Goal: Task Accomplishment & Management: Use online tool/utility

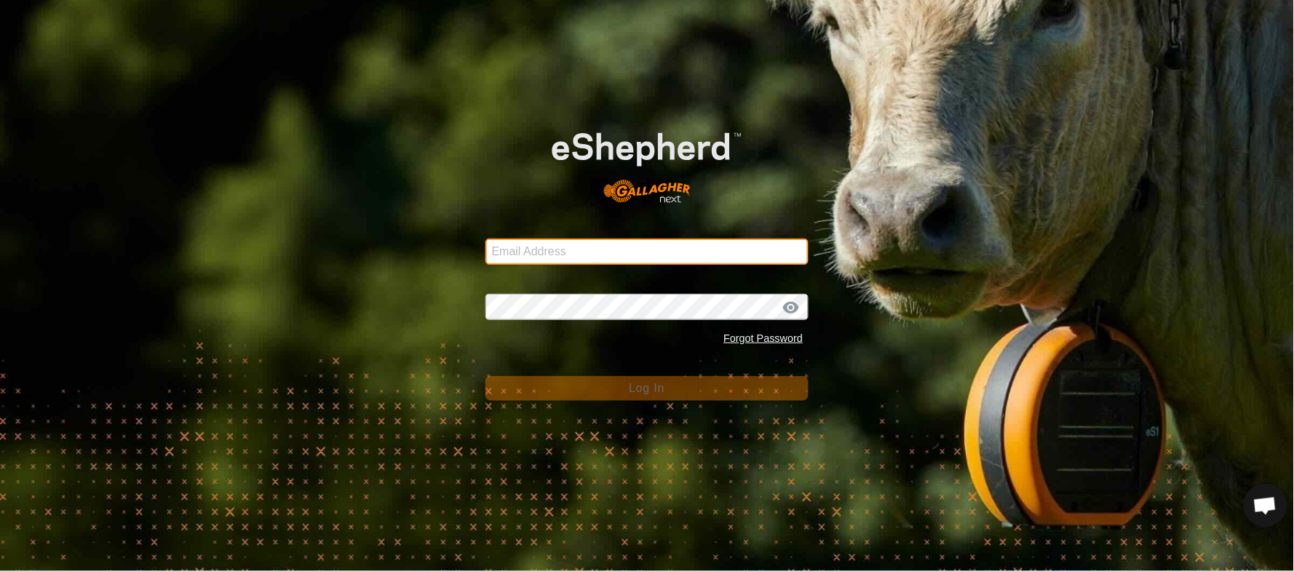
click at [561, 244] on input "Email Address" at bounding box center [647, 252] width 324 height 26
type input "kennedypj@rogers.com"
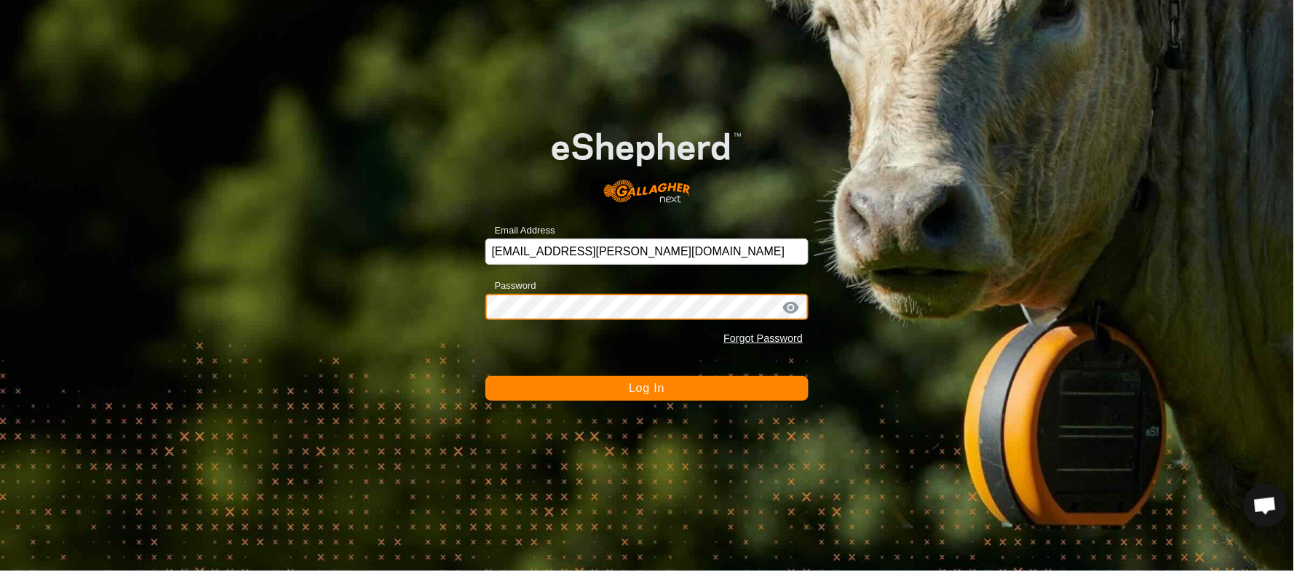
click at [485, 376] on button "Log In" at bounding box center [647, 388] width 324 height 25
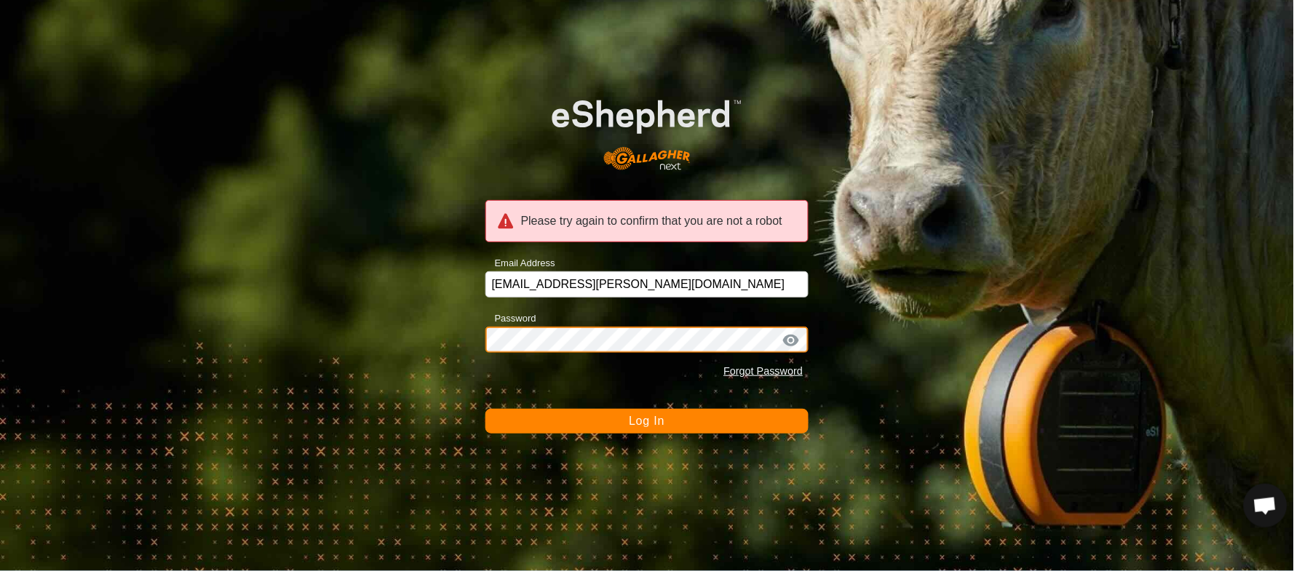
click at [408, 354] on div "Please try again to confirm that you are not a robot Email Address kennedypj@ro…" at bounding box center [647, 285] width 1294 height 571
click at [485, 409] on button "Log In" at bounding box center [647, 421] width 324 height 25
click at [389, 301] on div "Please try again to confirm that you are not a robot Email Address kennedypj@ro…" at bounding box center [647, 285] width 1294 height 571
click at [485, 409] on button "Log In" at bounding box center [647, 421] width 324 height 25
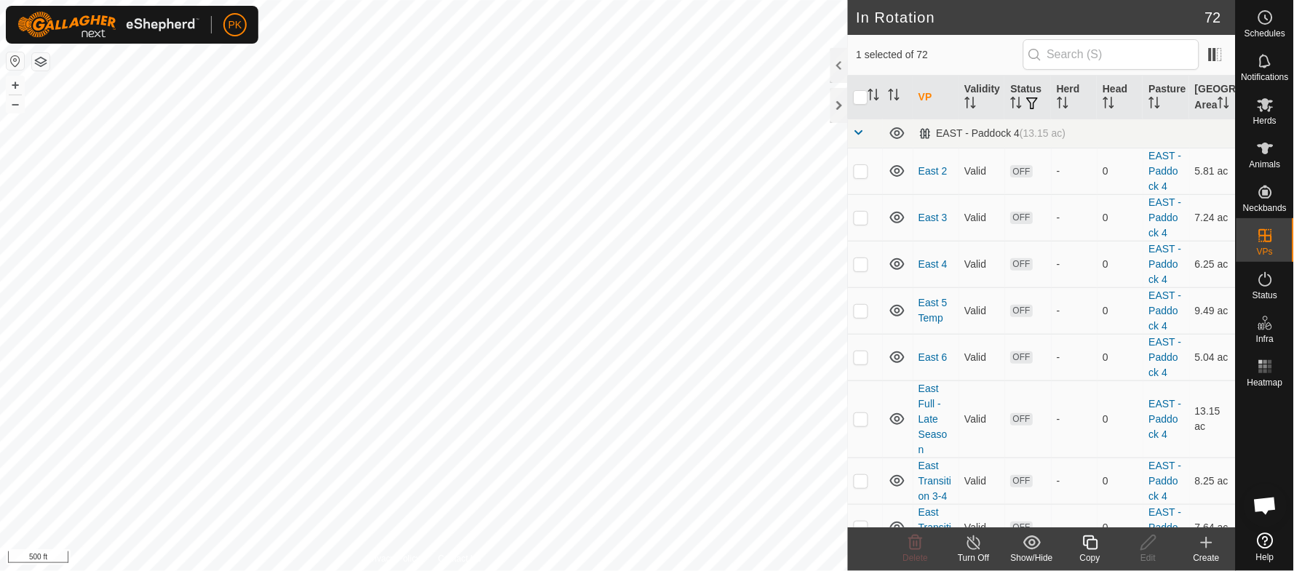
click at [1097, 540] on icon at bounding box center [1090, 543] width 15 height 15
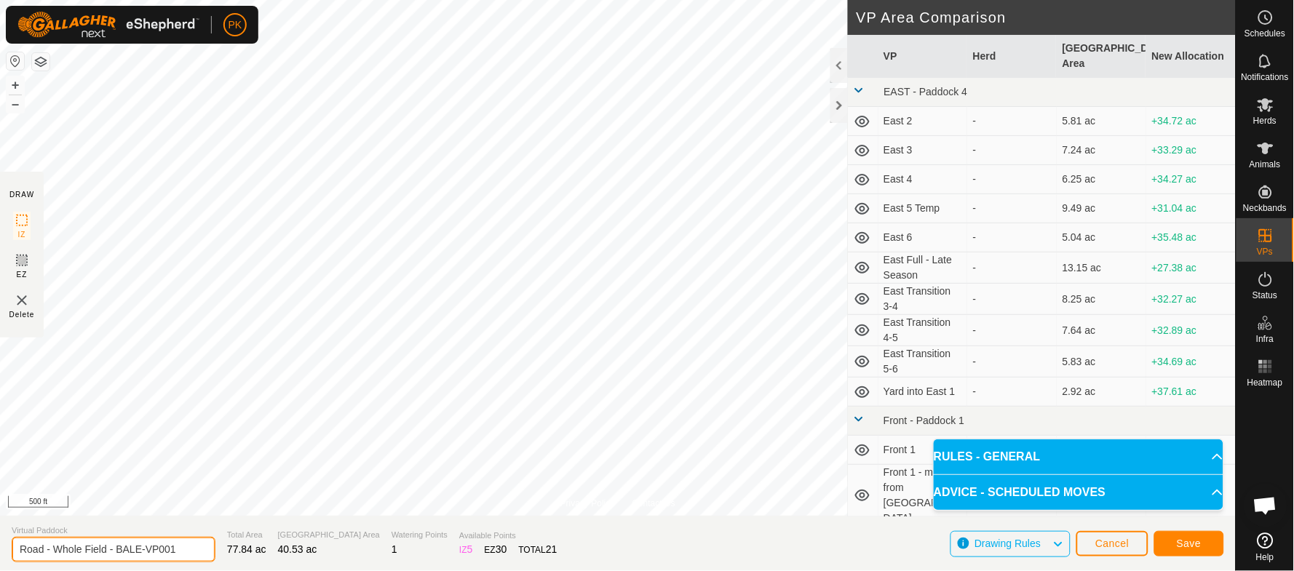
drag, startPoint x: 194, startPoint y: 544, endPoint x: 119, endPoint y: 545, distance: 75.7
click at [119, 545] on input "Road - Whole Field - BALE-VP001" at bounding box center [114, 549] width 204 height 25
click at [55, 545] on input "Road - Whole Field -" at bounding box center [114, 549] width 204 height 25
click at [142, 547] on input "Road West - Whole Field -" at bounding box center [114, 549] width 204 height 25
click at [46, 542] on input "Road West - Whole Field" at bounding box center [114, 549] width 204 height 25
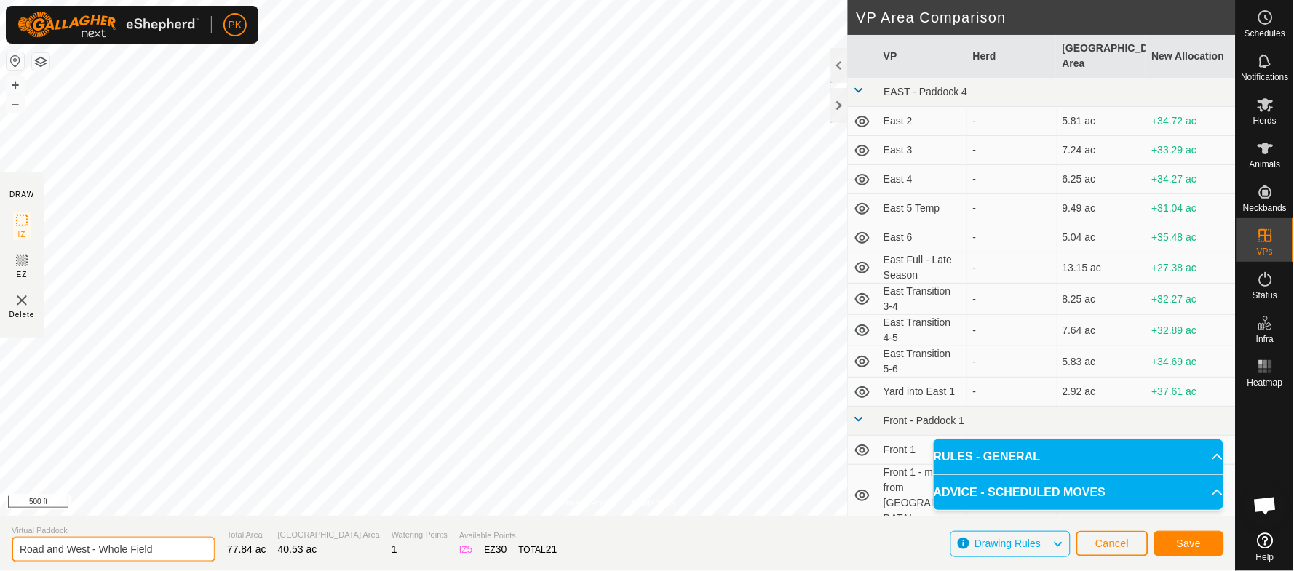
type input "Road and West - Whole Field"
click at [1183, 547] on span "Save" at bounding box center [1189, 544] width 25 height 12
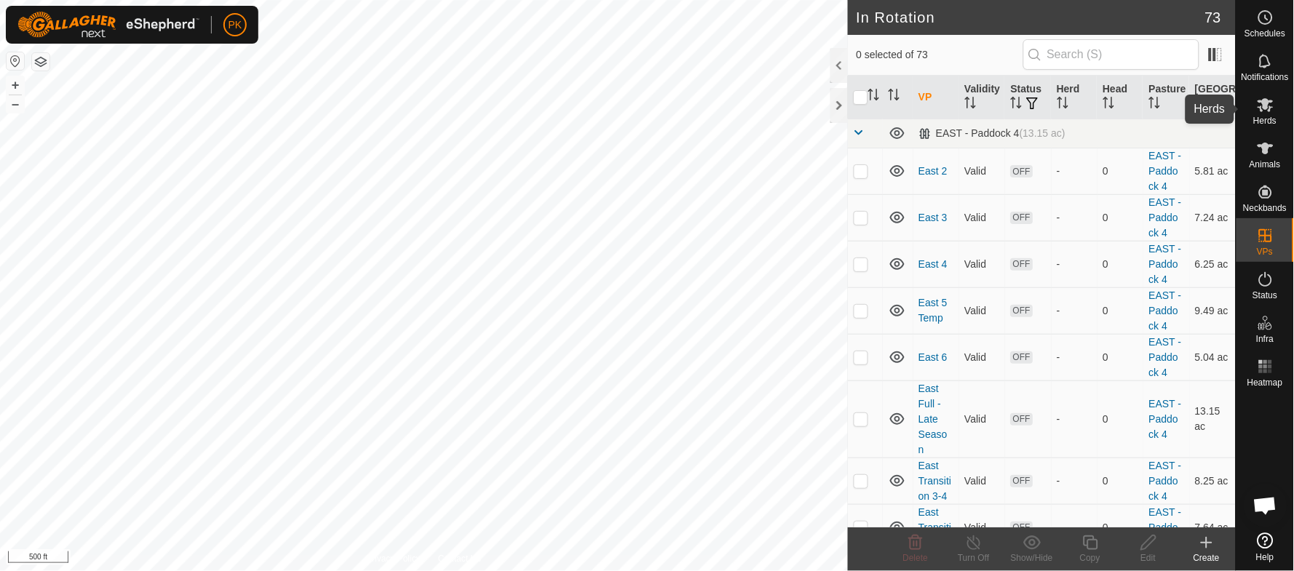
click at [1272, 116] on span "Herds" at bounding box center [1264, 120] width 23 height 9
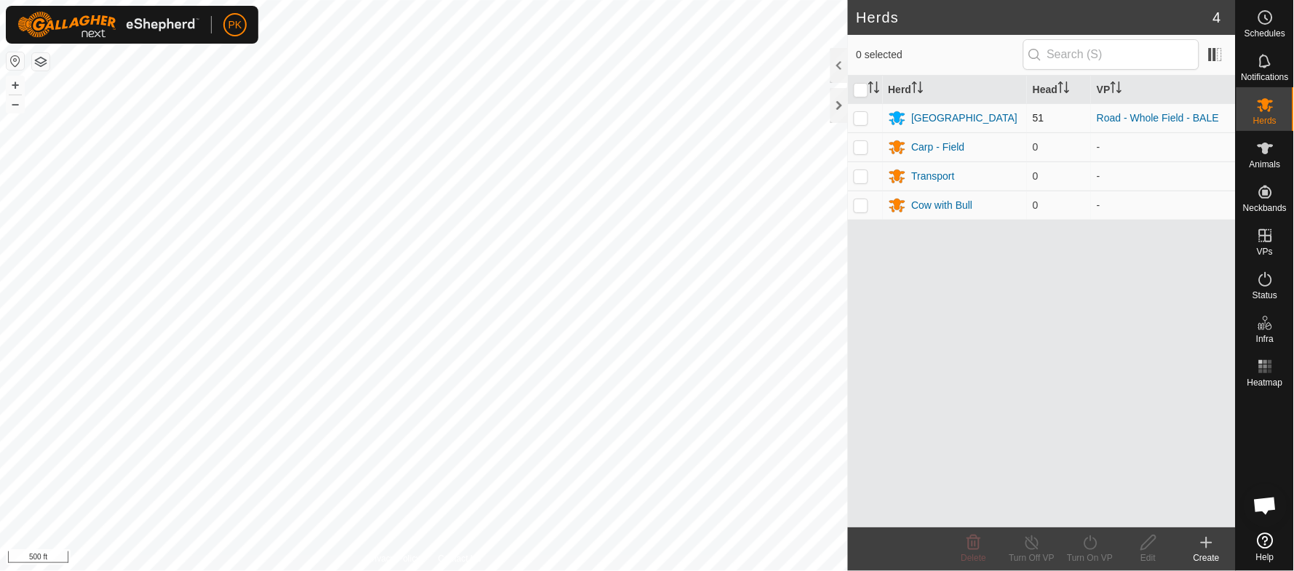
click at [858, 124] on td at bounding box center [865, 117] width 35 height 29
checkbox input "true"
click at [1091, 542] on icon at bounding box center [1091, 542] width 18 height 17
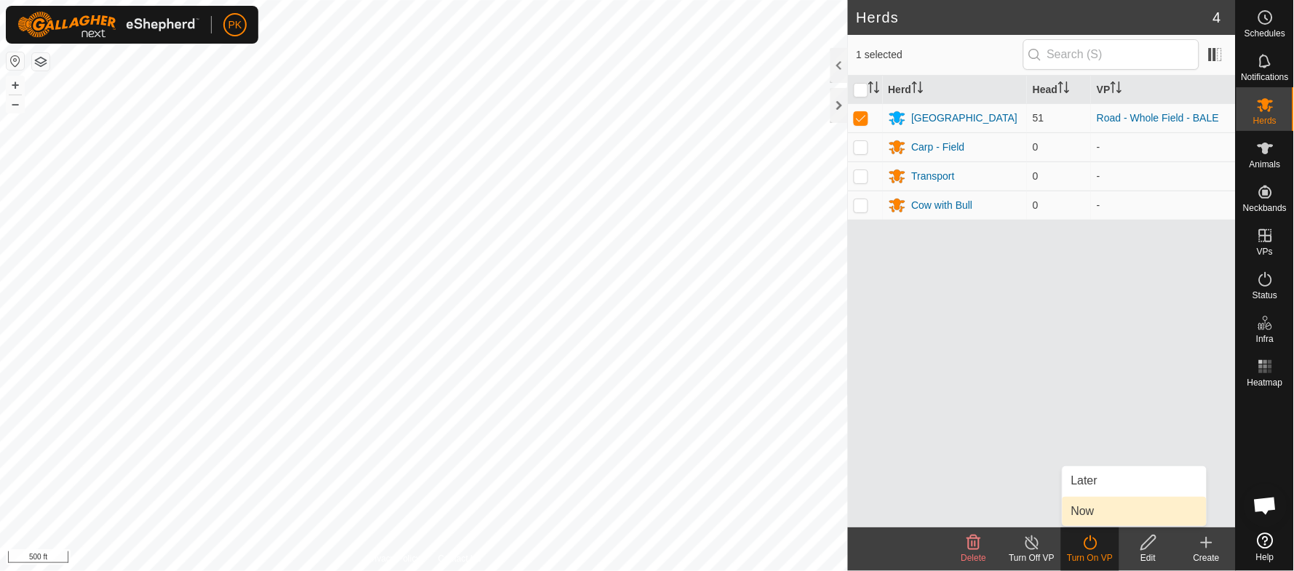
click at [1086, 513] on link "Now" at bounding box center [1135, 511] width 144 height 29
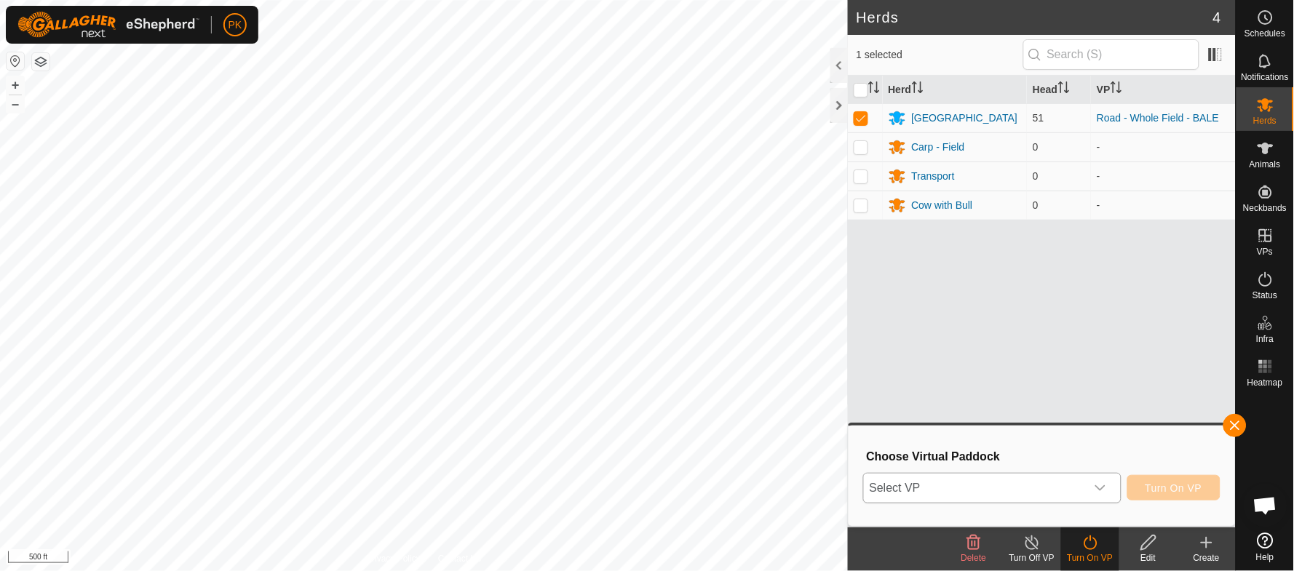
click at [1098, 480] on div "dropdown trigger" at bounding box center [1100, 488] width 29 height 29
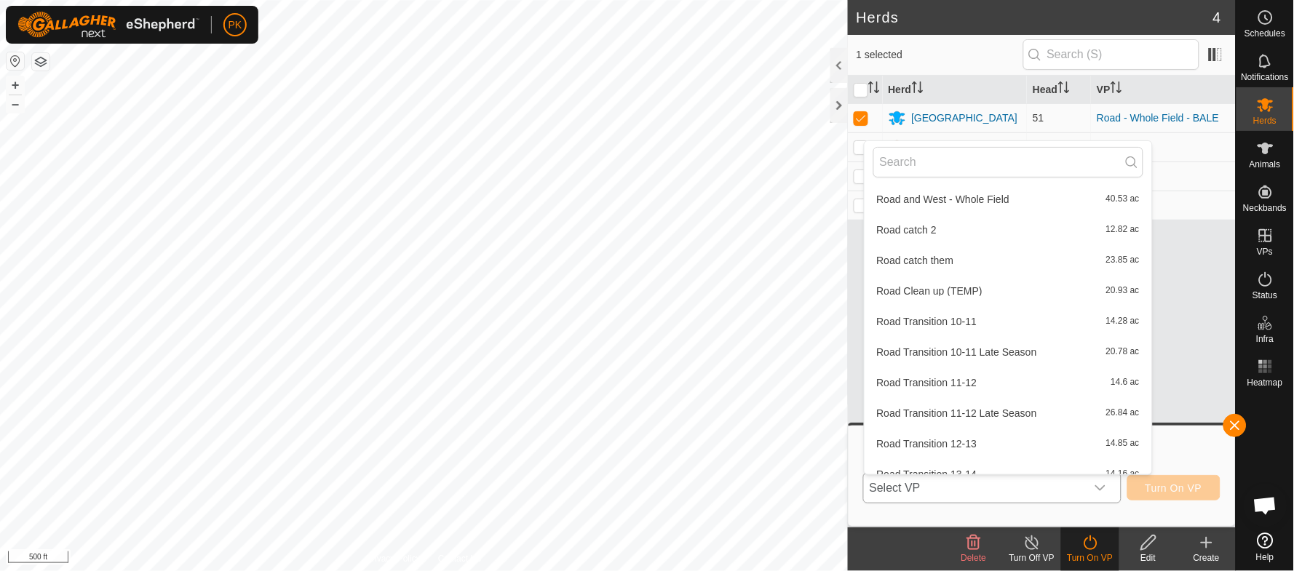
scroll to position [1231, 0]
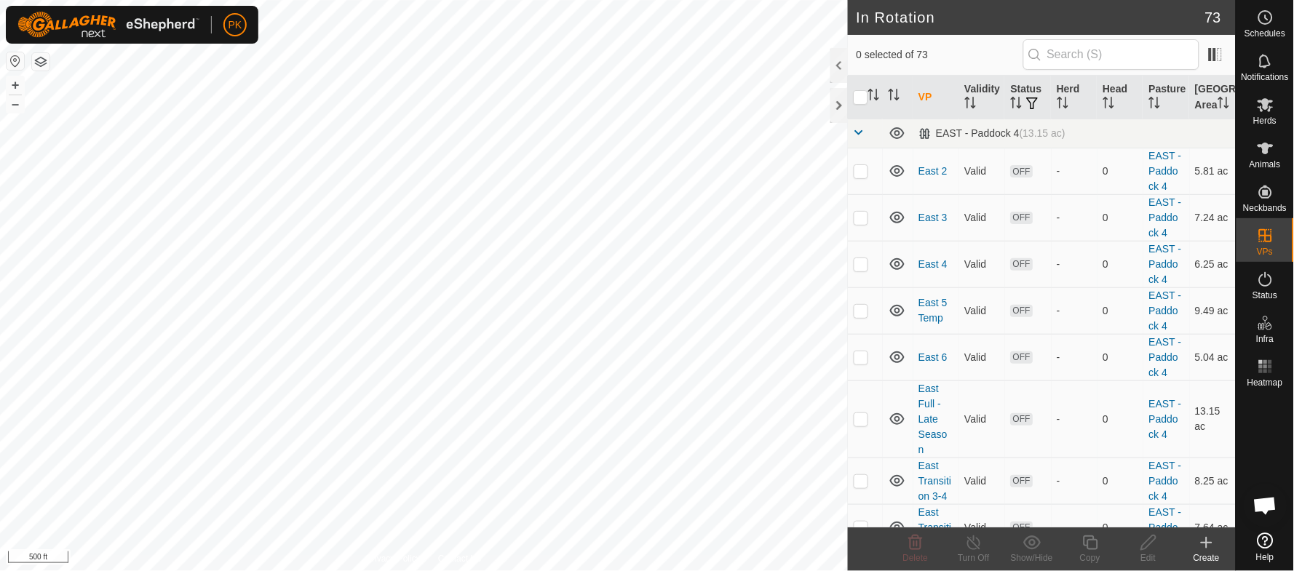
checkbox input "true"
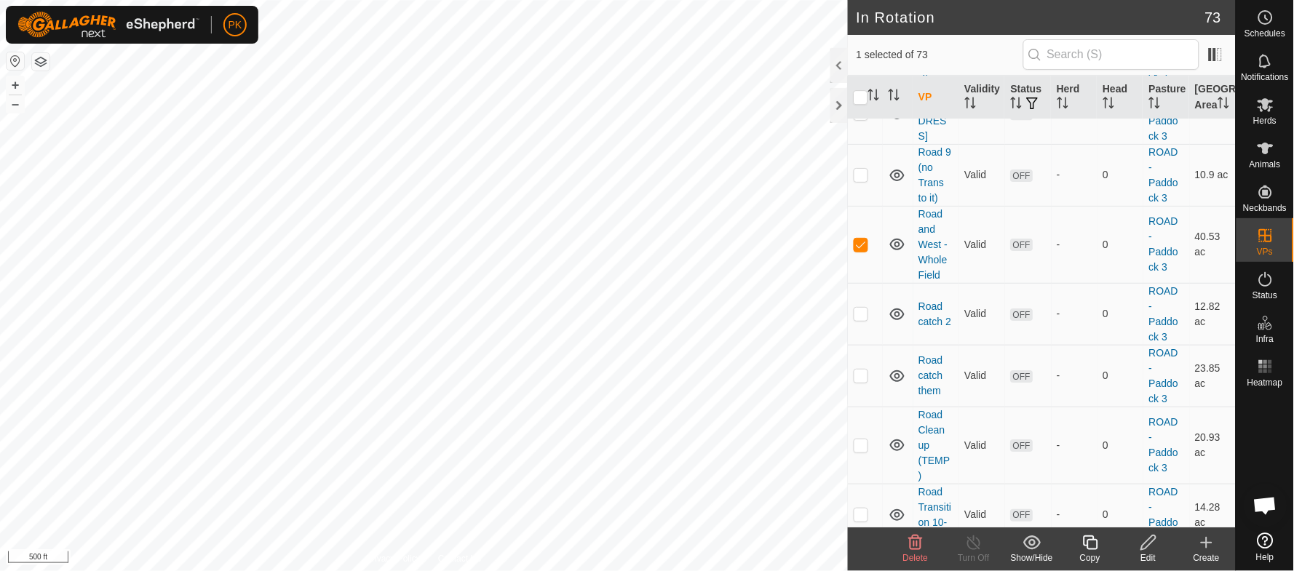
scroll to position [2673, 0]
click at [1270, 106] on icon at bounding box center [1266, 105] width 16 height 14
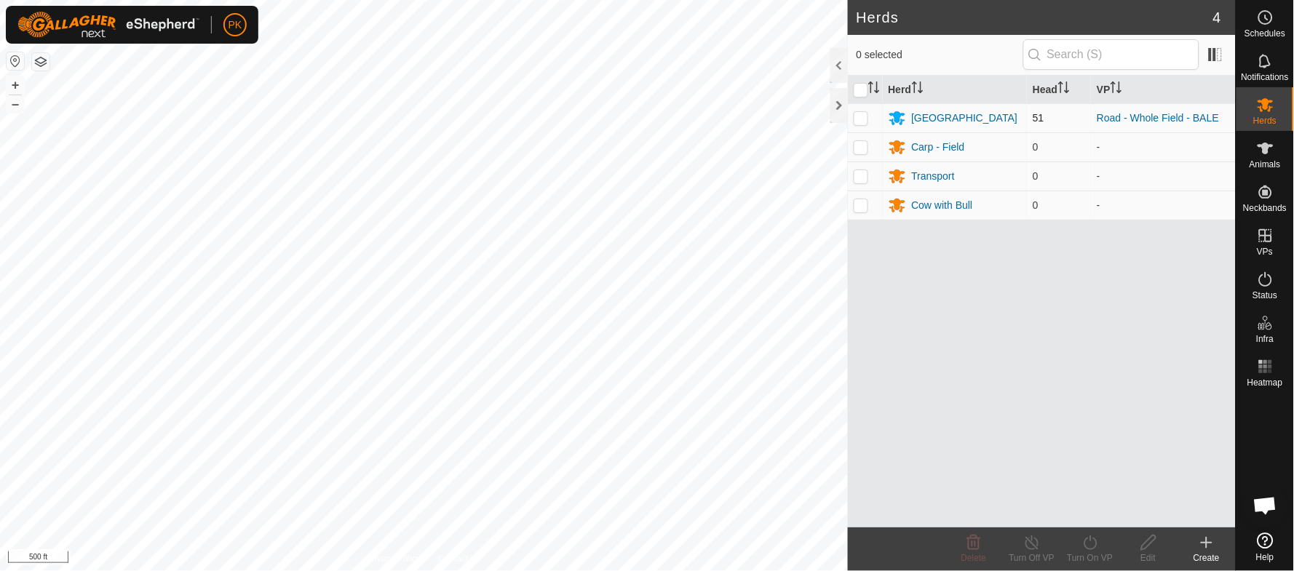
click at [857, 122] on p-checkbox at bounding box center [861, 118] width 15 height 12
checkbox input "true"
click at [1098, 550] on icon at bounding box center [1091, 542] width 18 height 17
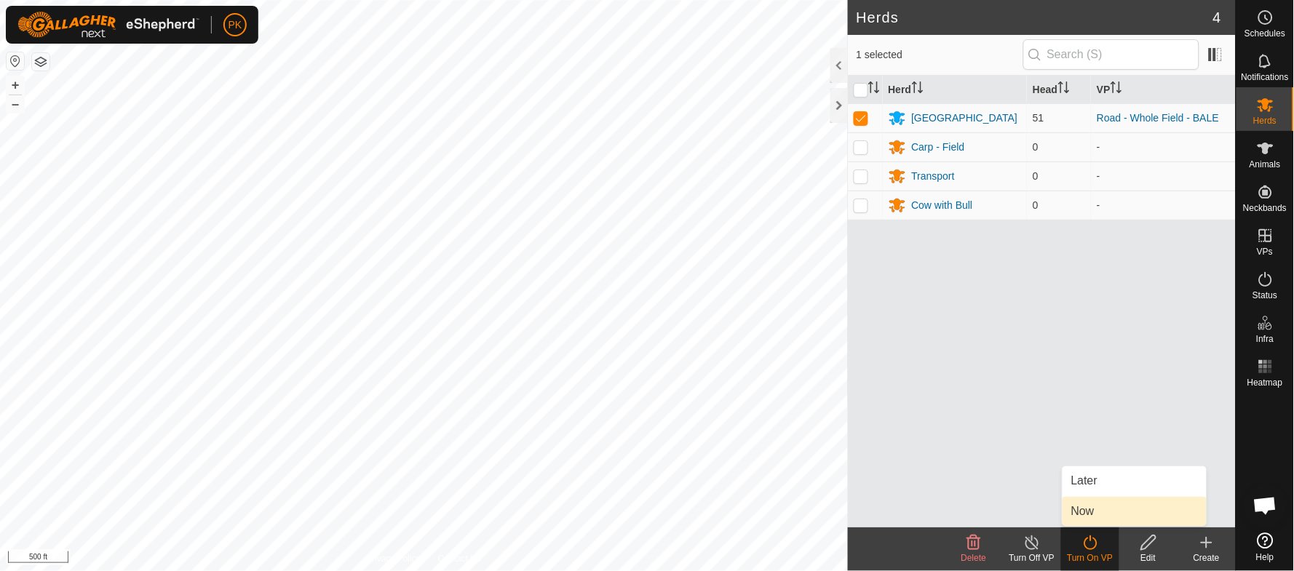
click at [1093, 512] on link "Now" at bounding box center [1135, 511] width 144 height 29
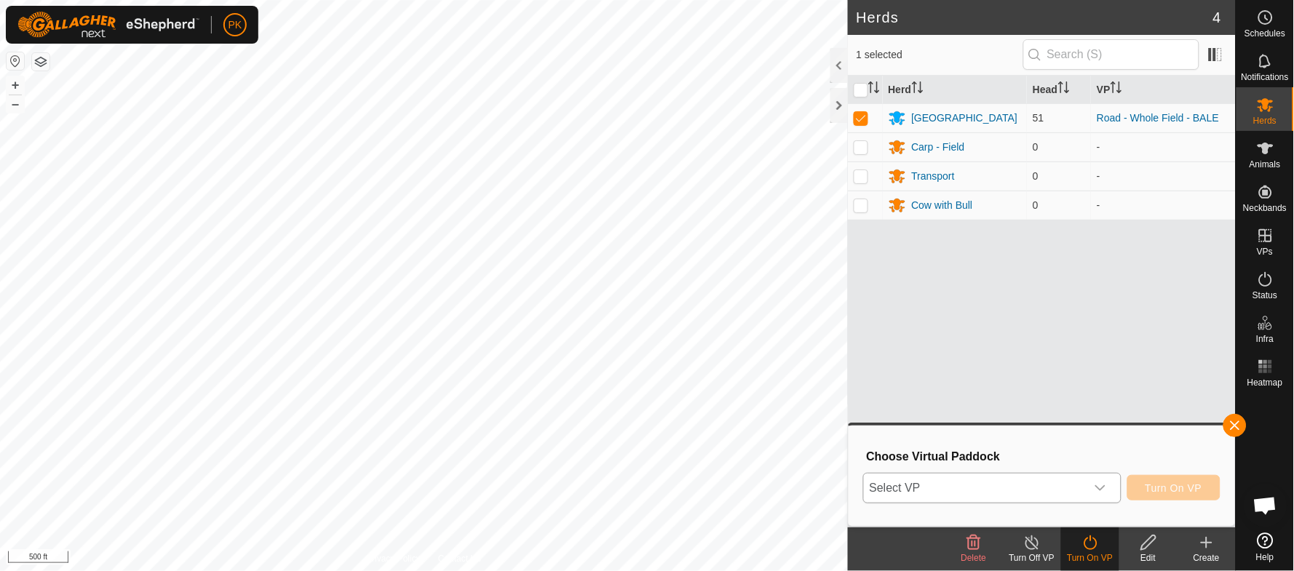
click at [1106, 491] on icon "dropdown trigger" at bounding box center [1101, 489] width 12 height 12
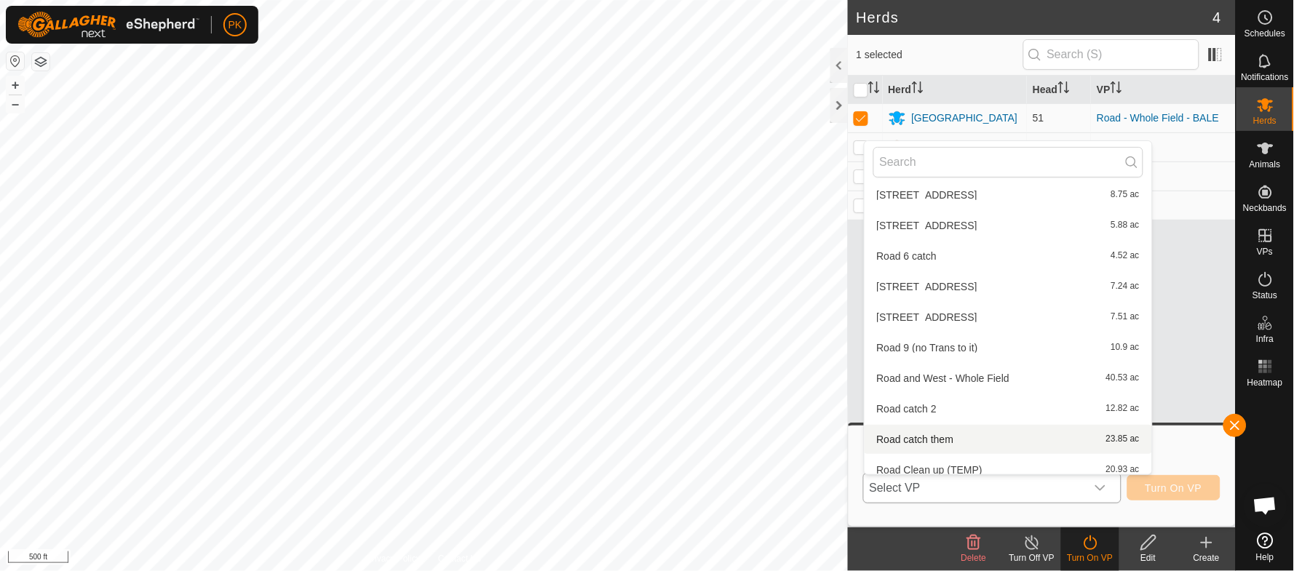
scroll to position [1090, 0]
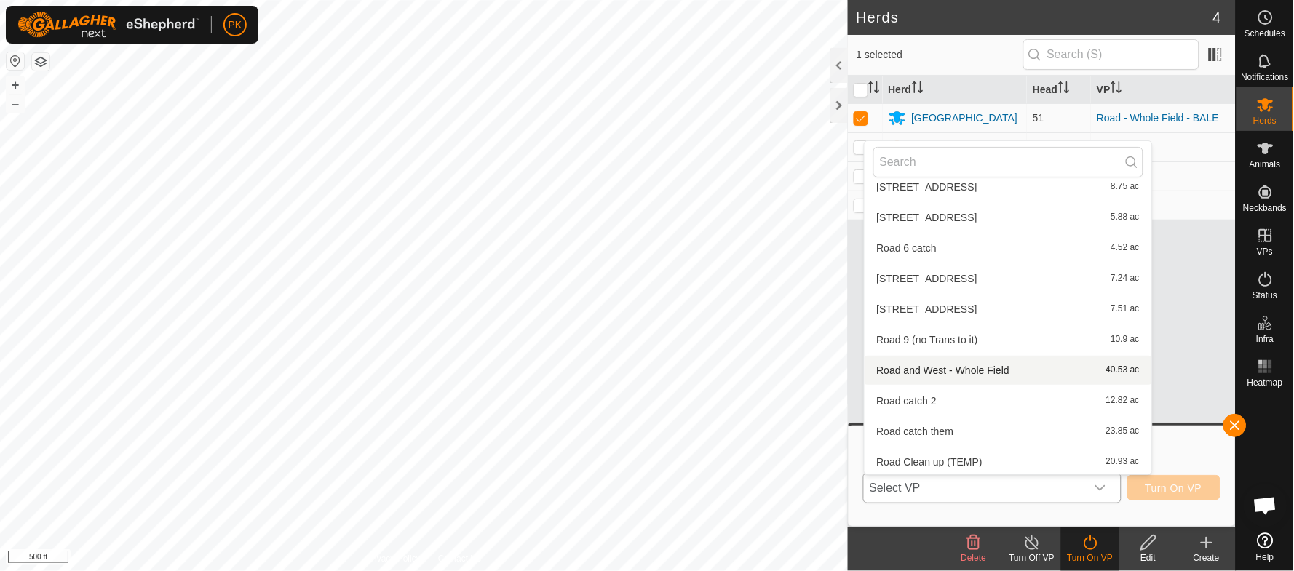
click at [972, 365] on li "Road and West - Whole Field 40.53 ac" at bounding box center [1009, 370] width 288 height 29
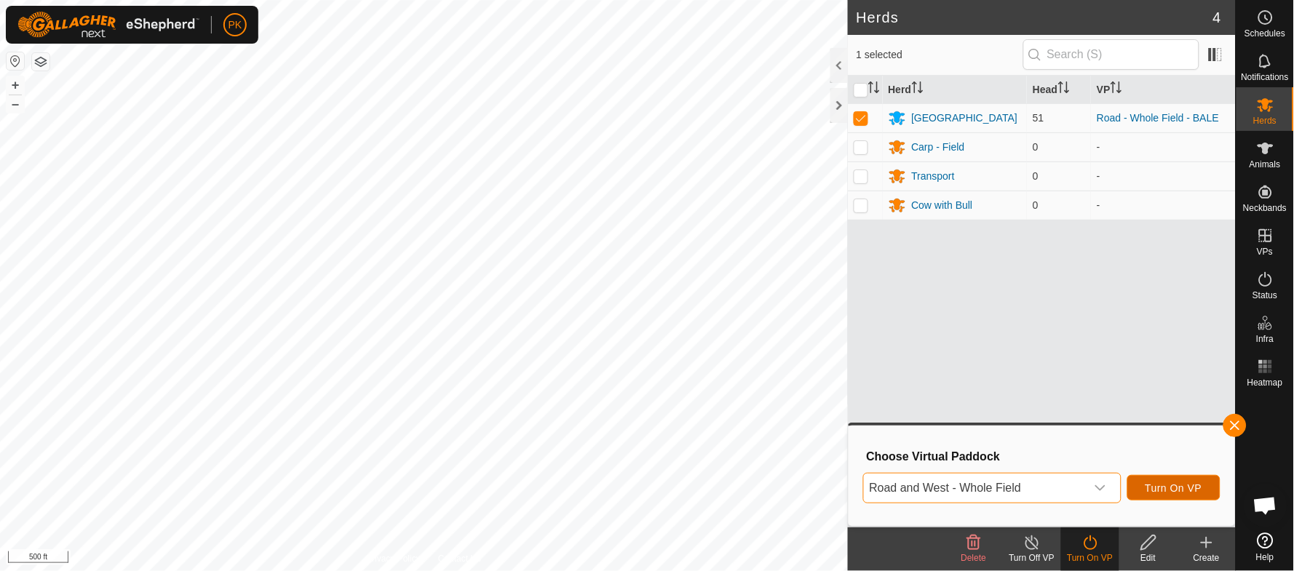
click at [1182, 483] on span "Turn On VP" at bounding box center [1174, 489] width 57 height 12
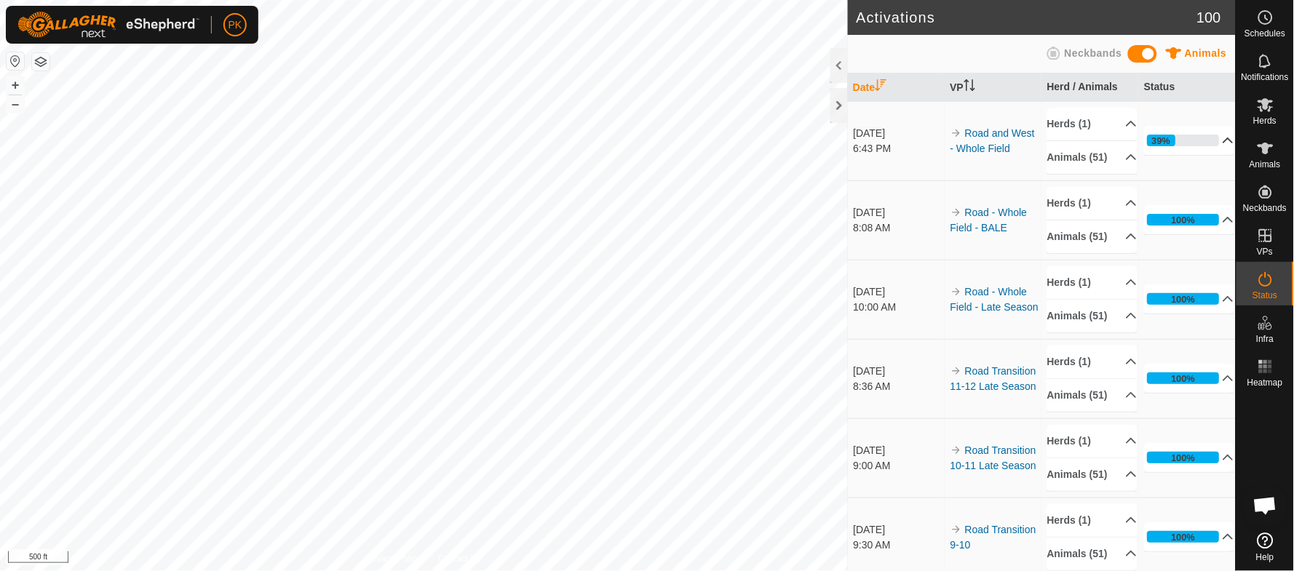
click at [1206, 151] on p-accordion-header "39%" at bounding box center [1190, 140] width 90 height 29
